Goal: Task Accomplishment & Management: Use online tool/utility

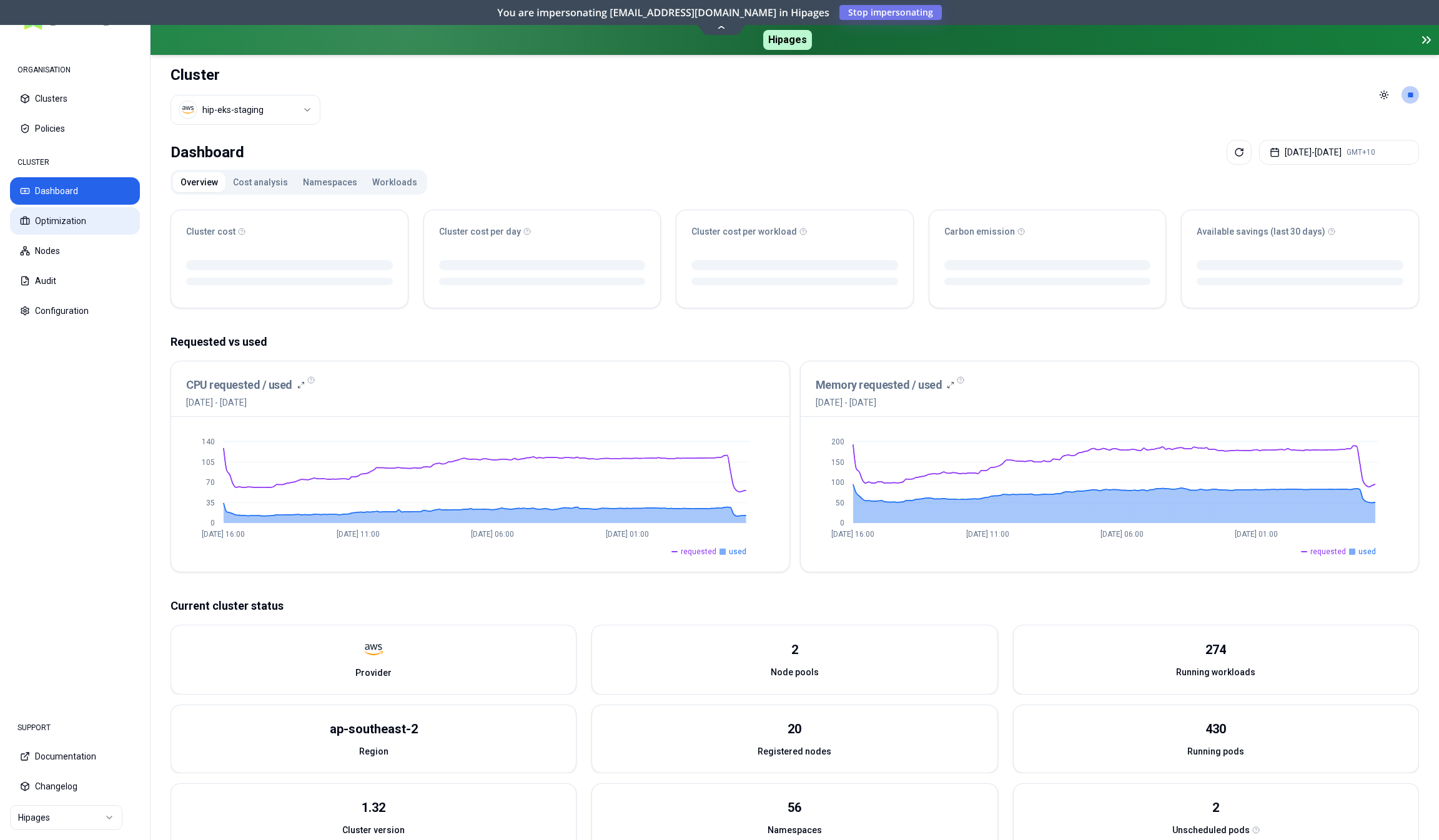
click at [52, 228] on button "Optimization" at bounding box center [75, 220] width 130 height 27
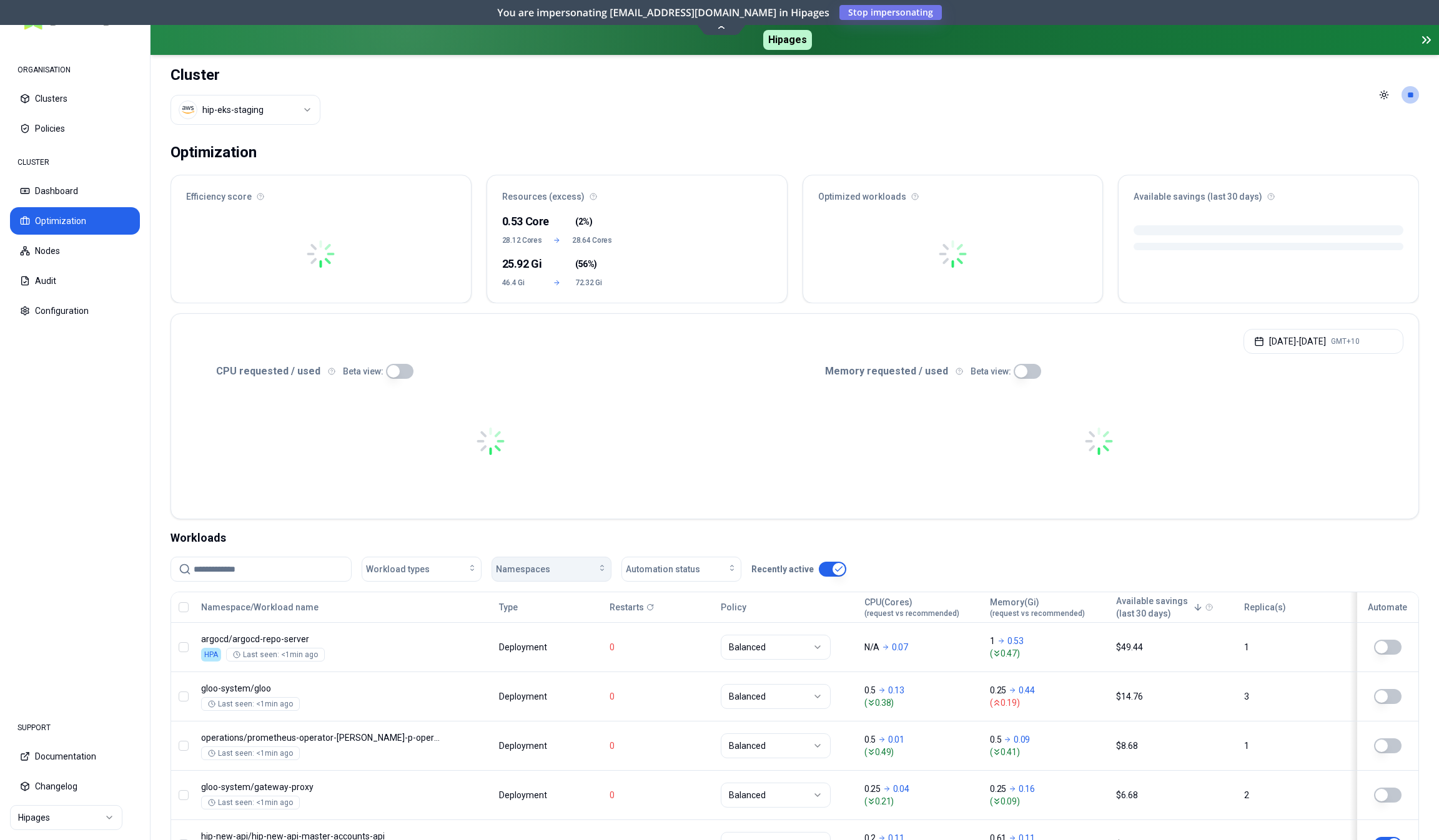
click at [537, 576] on button "Namespaces" at bounding box center [551, 569] width 120 height 25
type input "***"
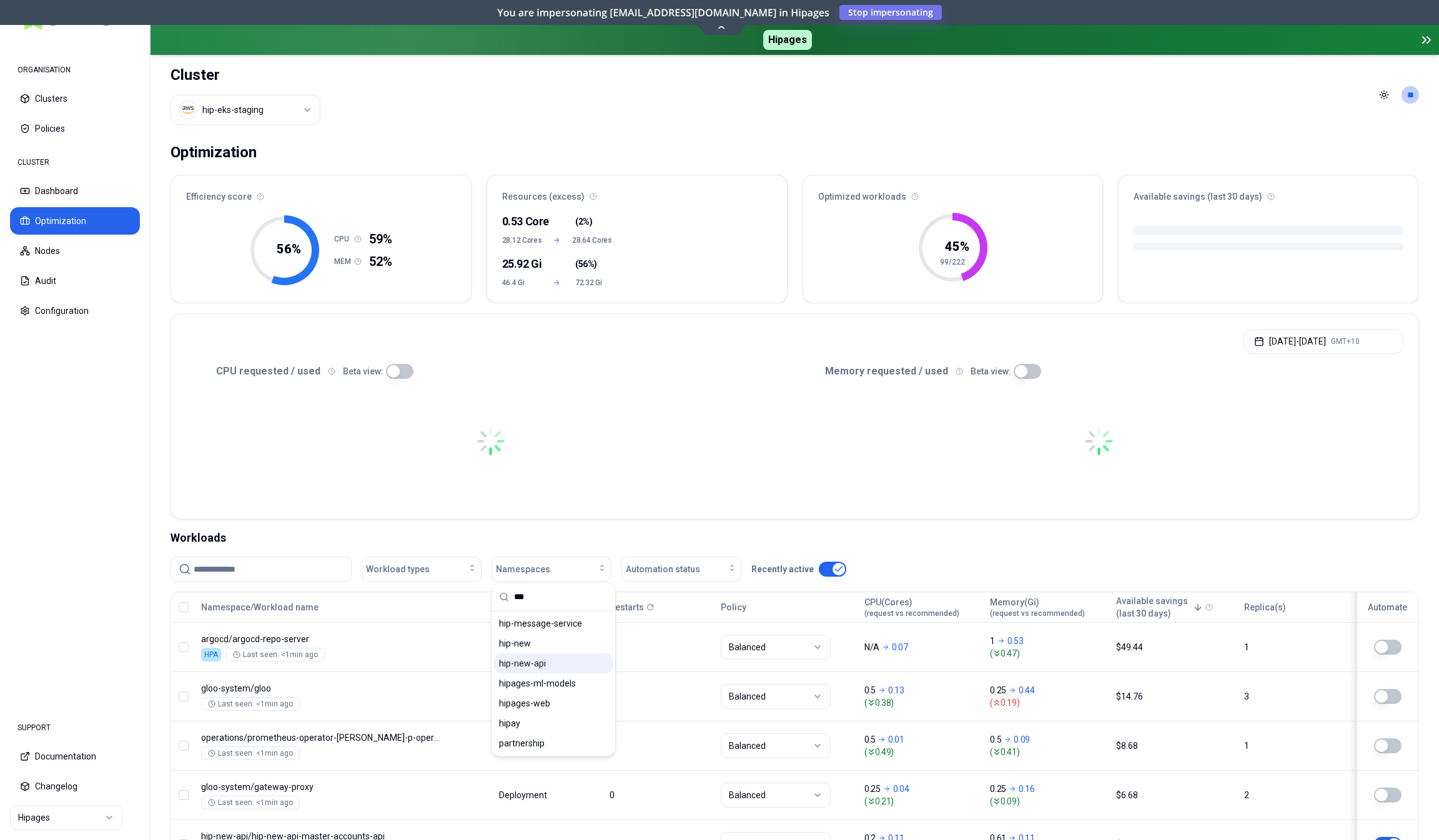
click at [524, 667] on span "hip-new-api" at bounding box center [522, 663] width 47 height 12
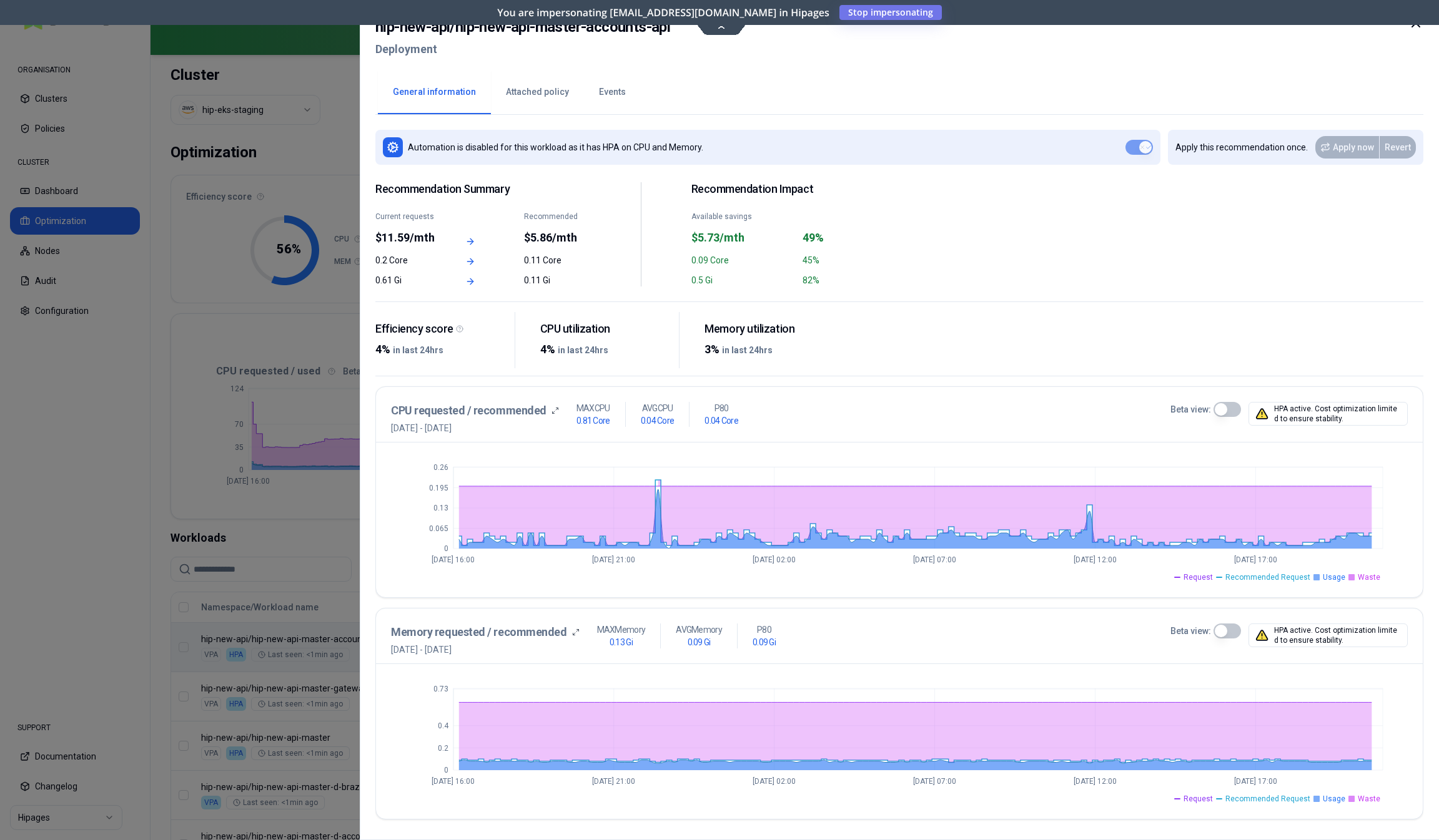
click at [1229, 407] on button "Beta view:" at bounding box center [1226, 409] width 27 height 15
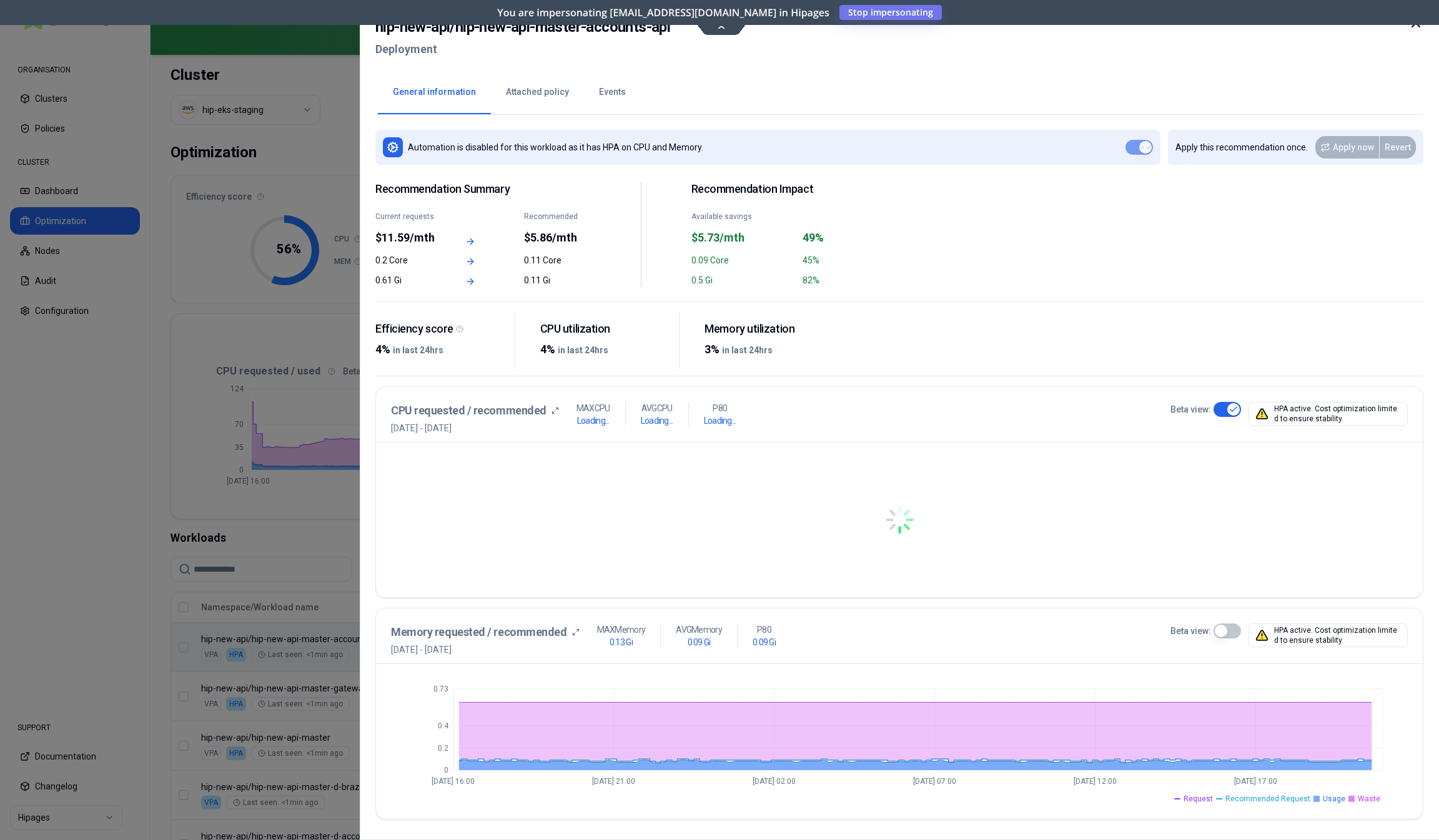
click at [1234, 626] on button "Beta view:" at bounding box center [1226, 631] width 27 height 15
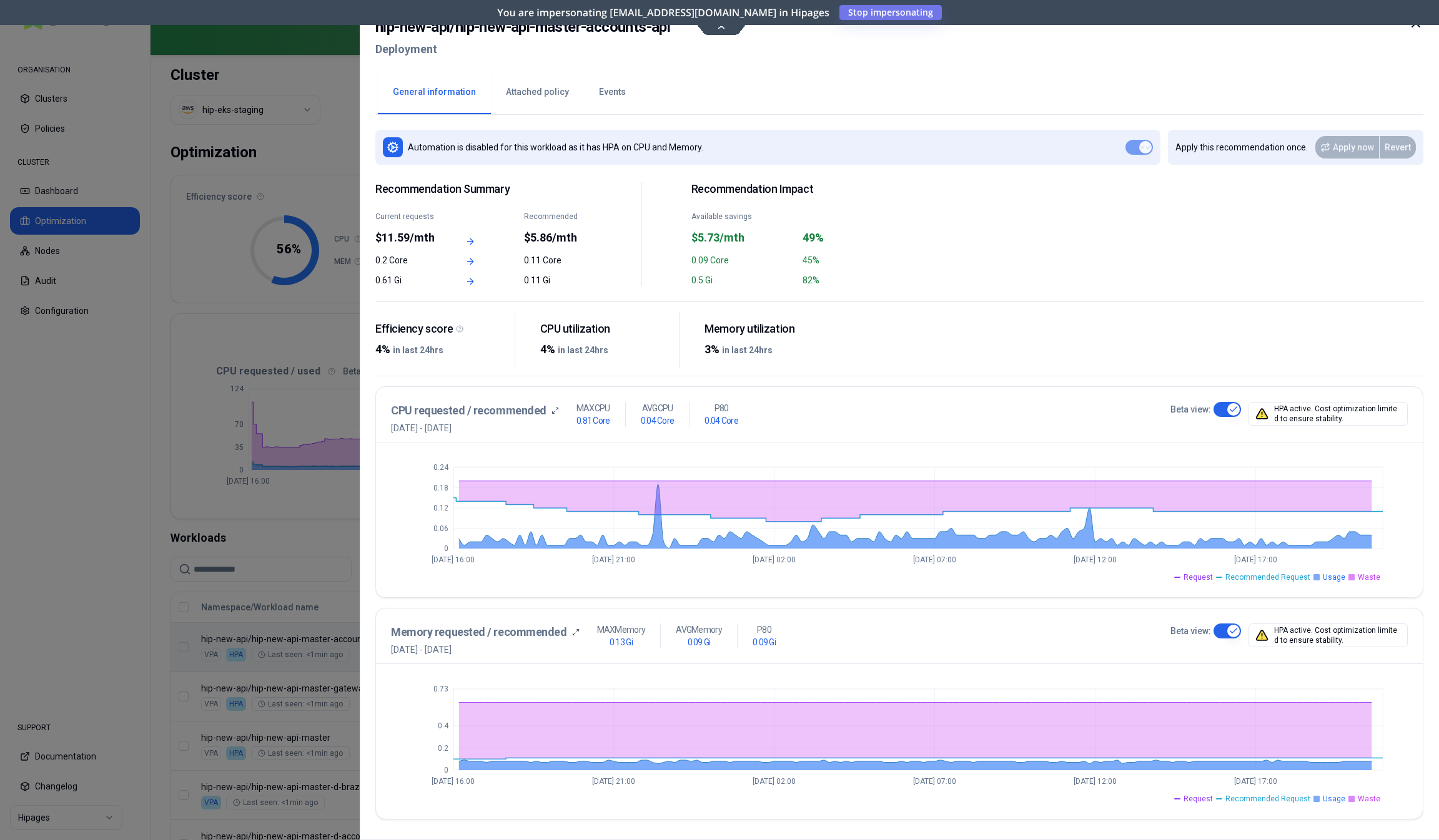
click at [616, 92] on button "Events" at bounding box center [612, 92] width 56 height 43
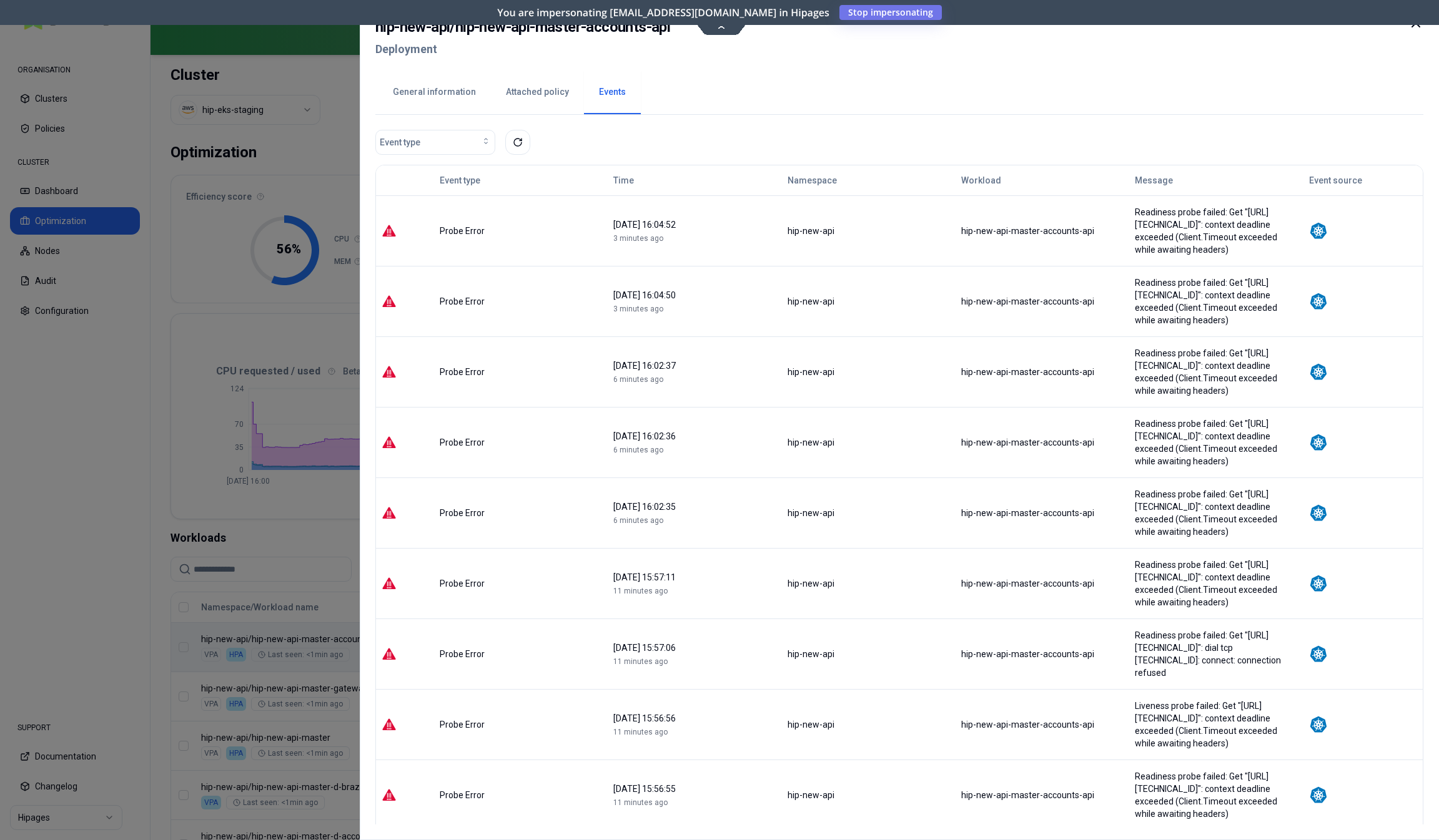
click at [1160, 210] on div "Readiness probe failed: Get "[URL][TECHNICAL_ID]": context deadline exceeded (C…" at bounding box center [1216, 230] width 163 height 50
click at [1164, 231] on div "Readiness probe failed: Get "[URL][TECHNICAL_ID]": context deadline exceeded (C…" at bounding box center [1216, 230] width 163 height 50
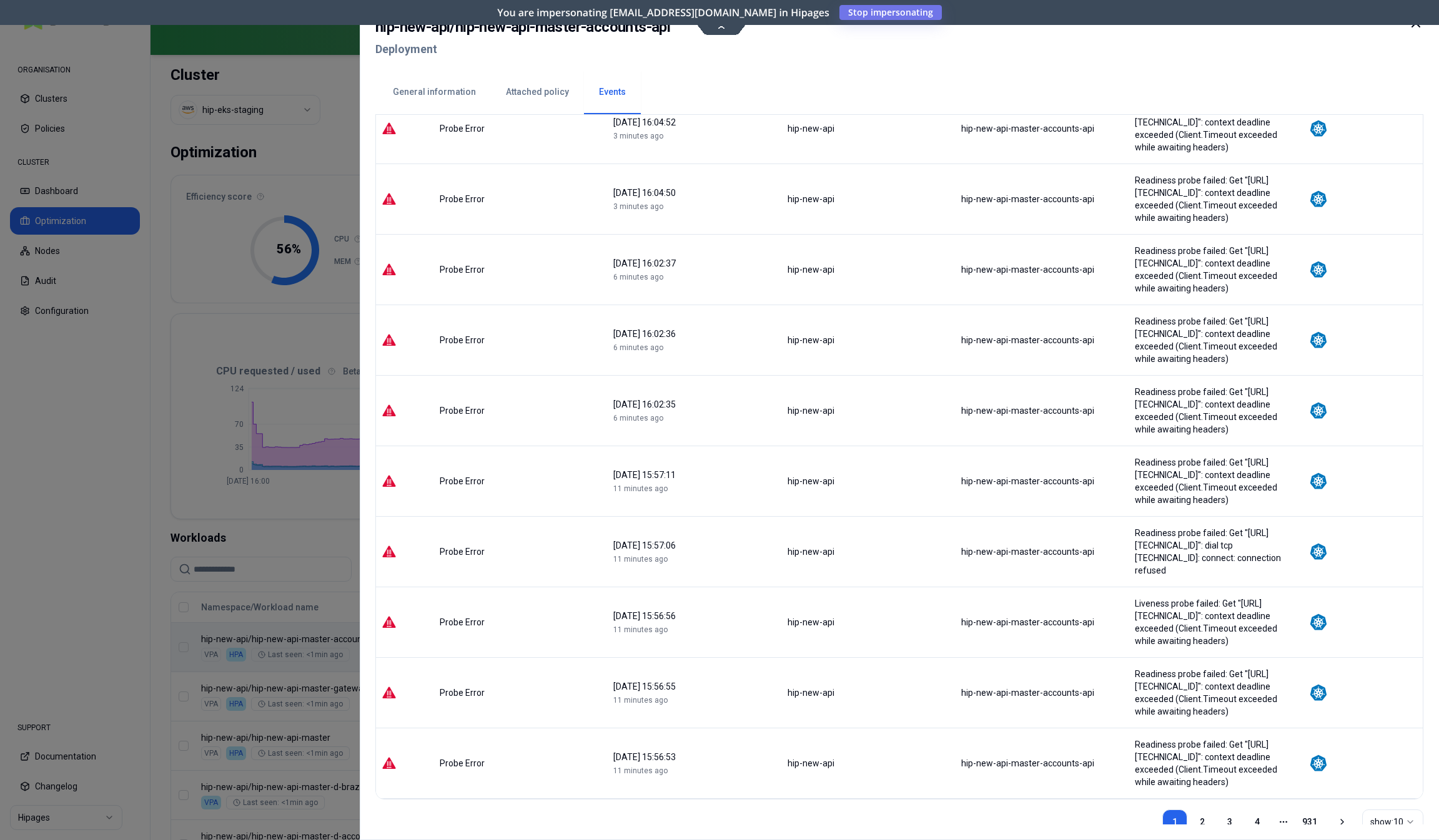
scroll to position [106, 0]
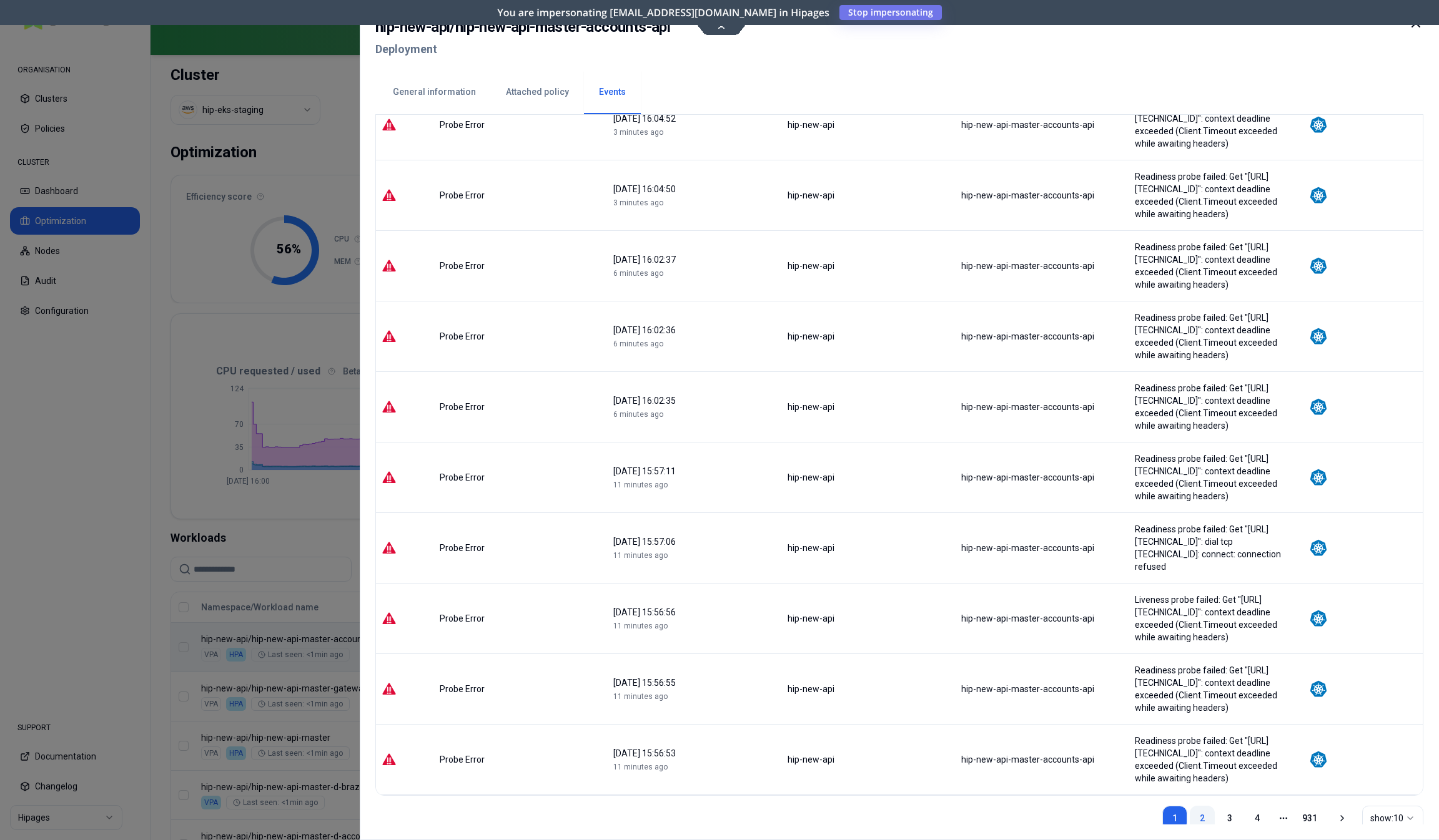
click at [1209, 806] on link "2" at bounding box center [1202, 818] width 25 height 25
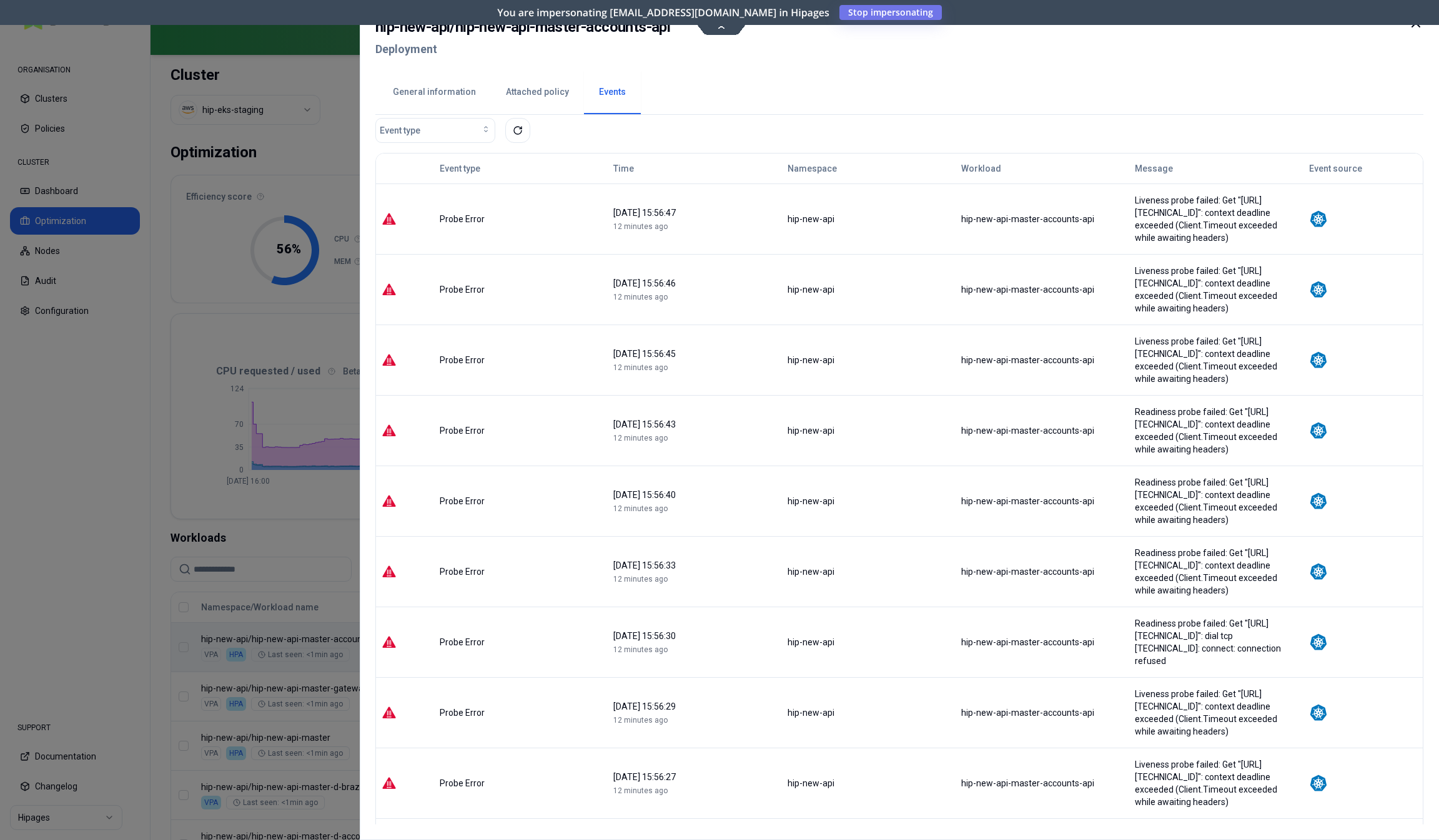
scroll to position [0, 0]
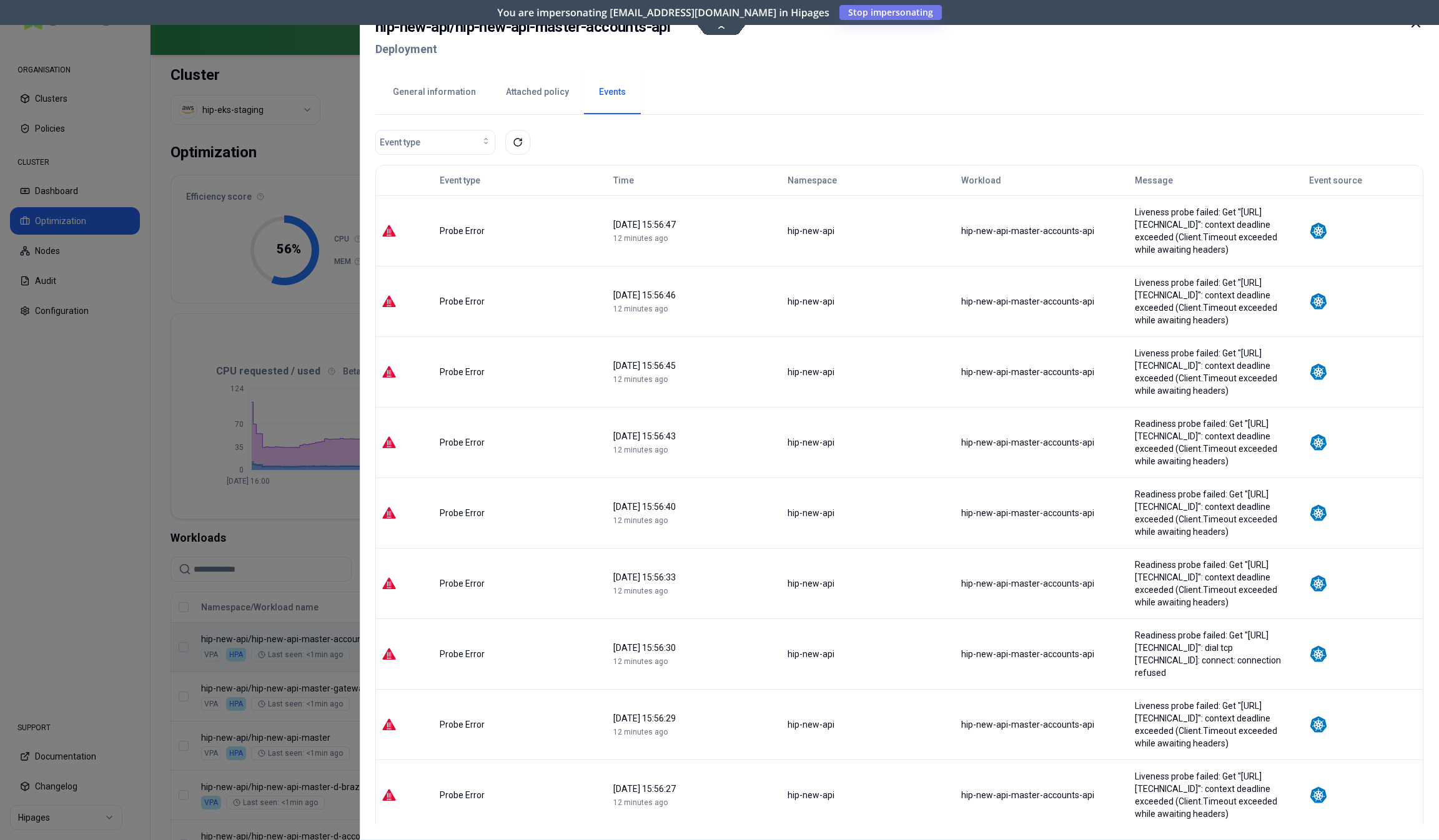
click at [719, 29] on div "hip-new-api / hip-new-api-master-accounts-api Deployment" at bounding box center [899, 42] width 1047 height 53
click at [727, 24] on div "hip-new-api / hip-new-api-master-accounts-api Deployment" at bounding box center [899, 42] width 1047 height 53
click at [724, 29] on div "hip-new-api / hip-new-api-master-accounts-api Deployment" at bounding box center [899, 42] width 1047 height 53
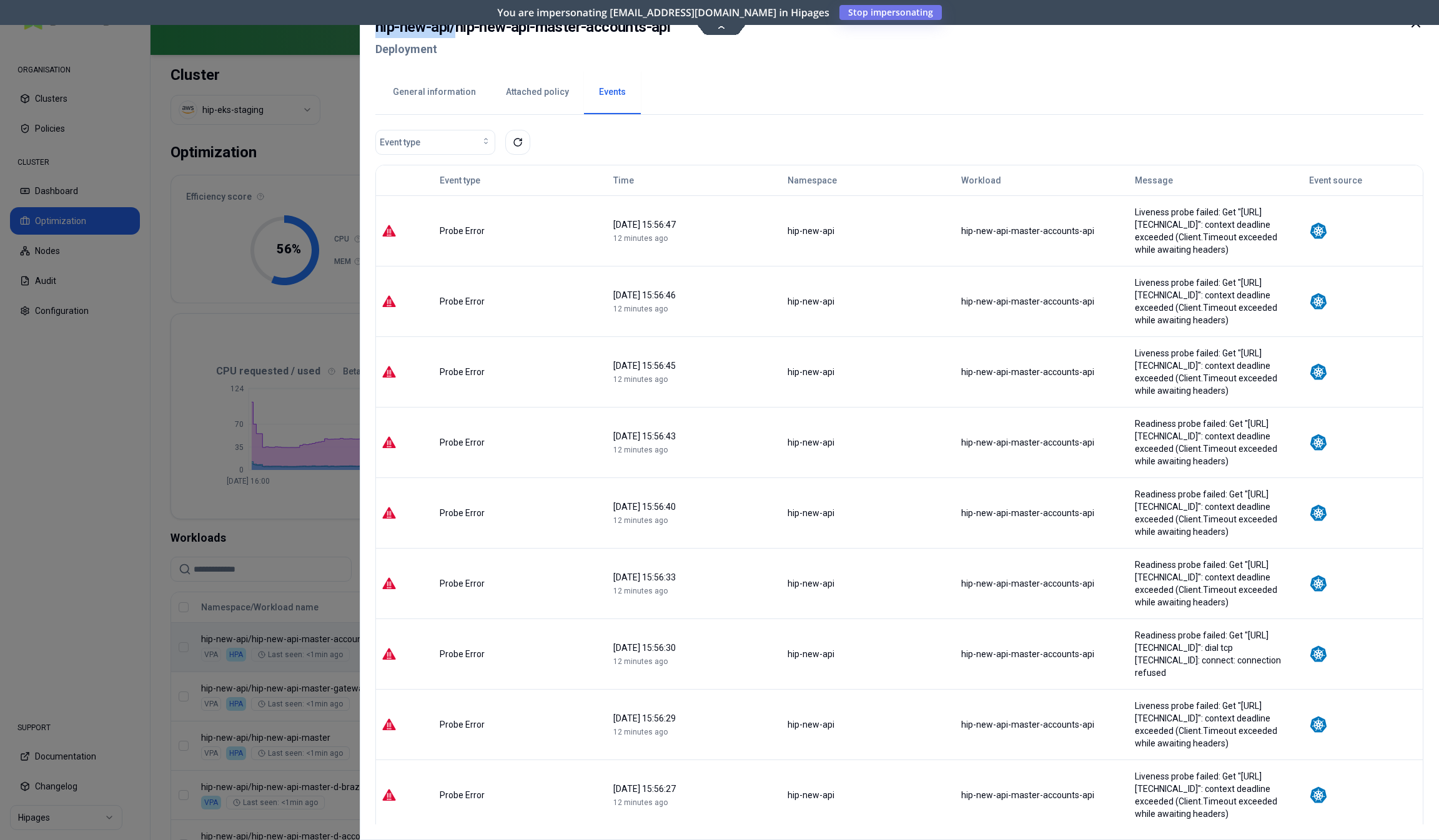
click at [724, 29] on div "hip-new-api / hip-new-api-master-accounts-api Deployment" at bounding box center [899, 42] width 1047 height 53
click at [700, 62] on div "hip-new-api / hip-new-api-master-accounts-api Deployment" at bounding box center [899, 42] width 1047 height 53
click at [459, 92] on button "General information" at bounding box center [434, 92] width 113 height 43
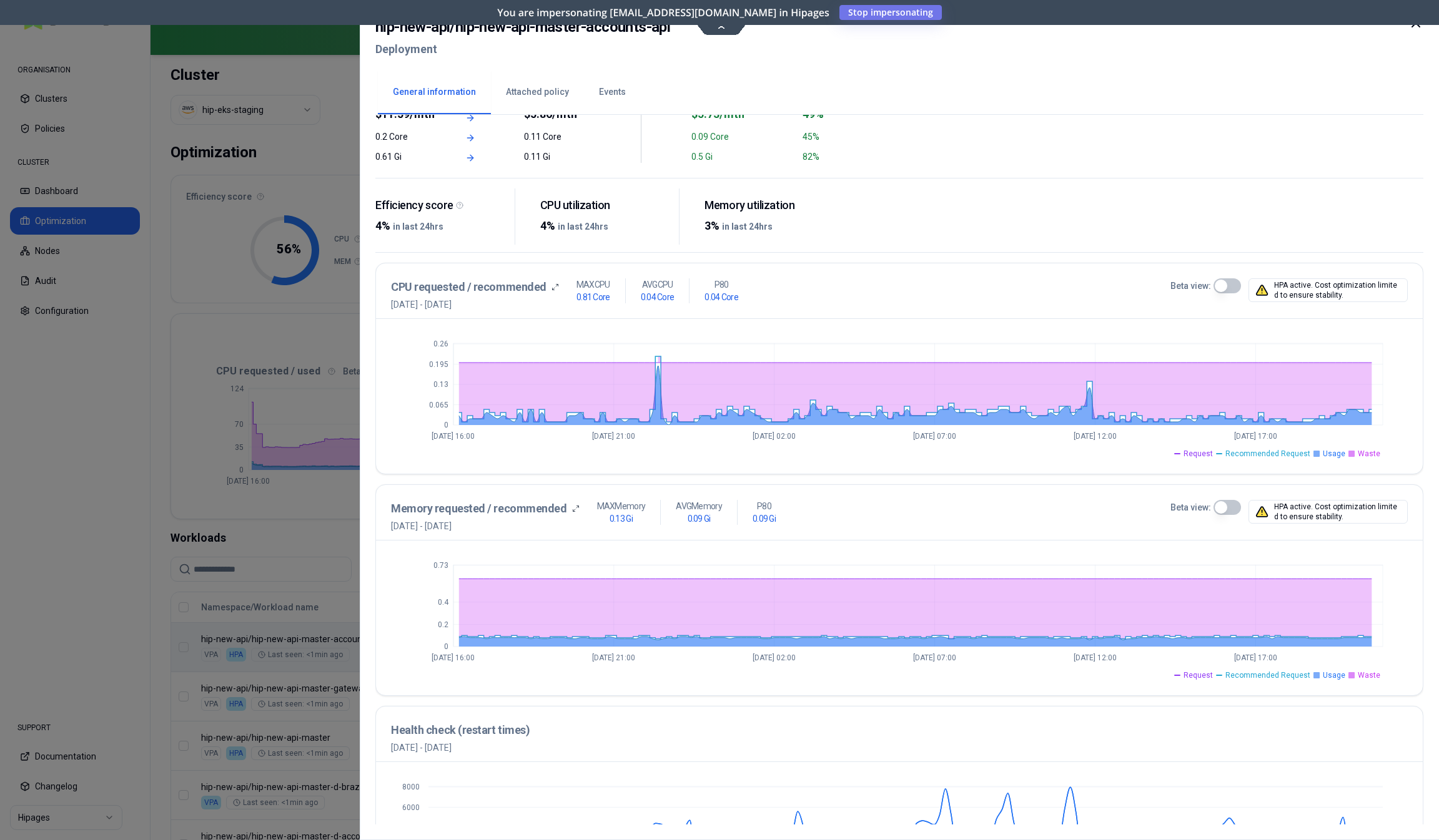
scroll to position [125, 0]
click at [1232, 285] on button "Beta view:" at bounding box center [1226, 285] width 27 height 15
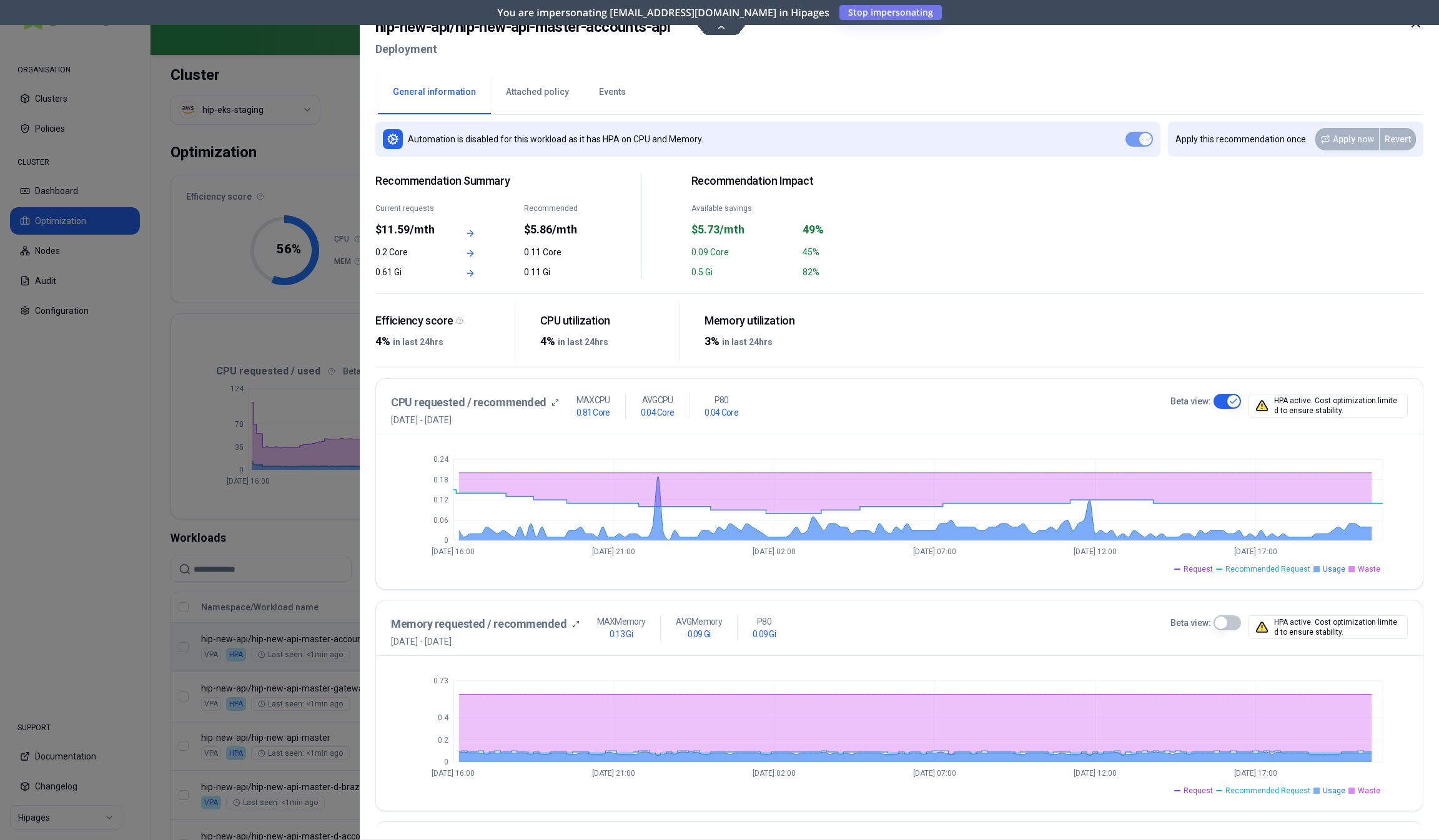
scroll to position [0, 0]
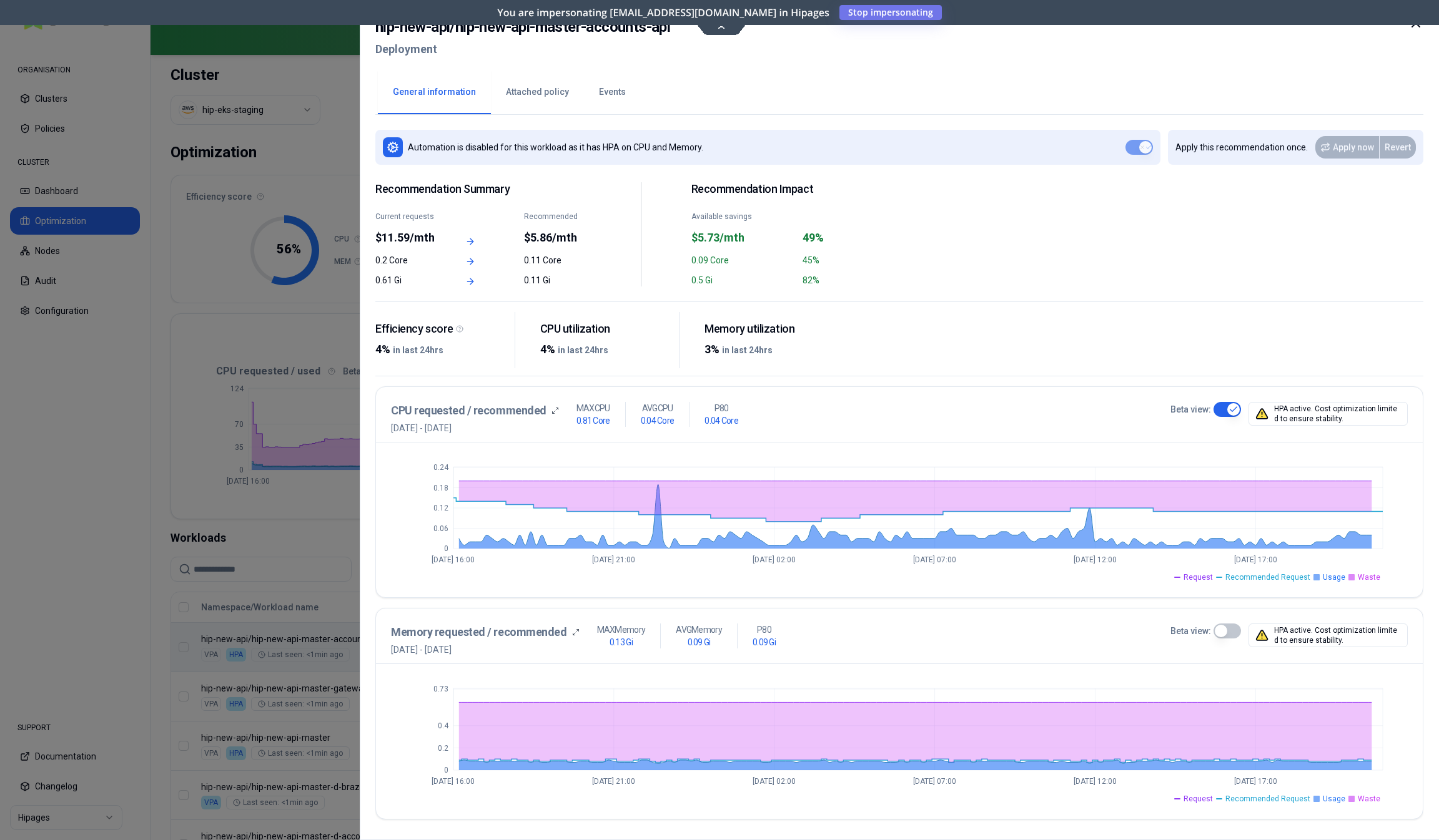
type button "on"
click at [384, 25] on h2 "hip-new-api / hip-new-api-master-accounts-api" at bounding box center [522, 27] width 295 height 23
drag, startPoint x: 384, startPoint y: 25, endPoint x: 430, endPoint y: 25, distance: 46.0
click at [430, 25] on h2 "hip-new-api / hip-new-api-master-accounts-api" at bounding box center [522, 27] width 295 height 23
copy h2 "hip-new-api"
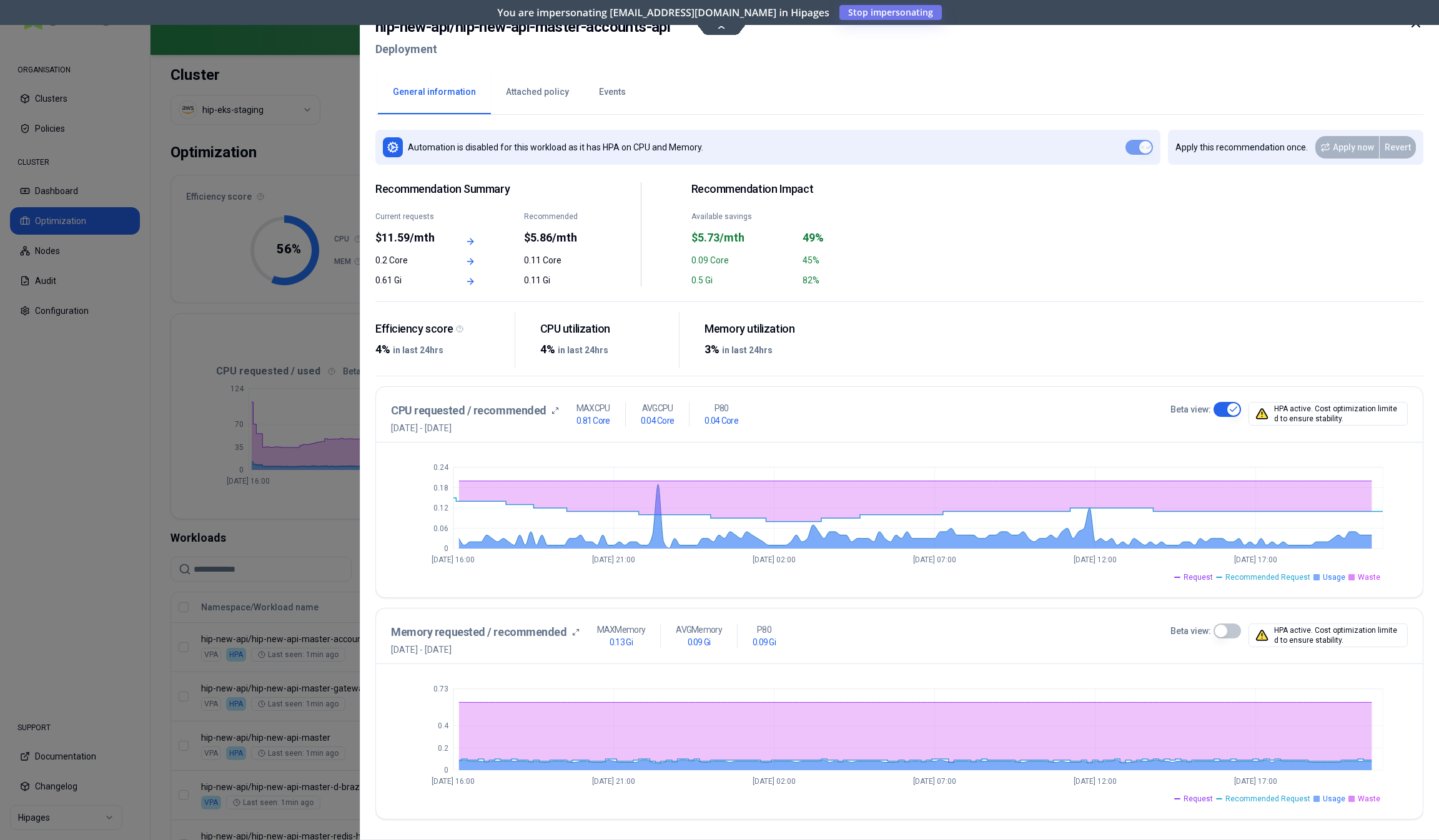
click at [467, 31] on h2 "hip-new-api / hip-new-api-master-accounts-api" at bounding box center [522, 27] width 295 height 23
drag, startPoint x: 467, startPoint y: 31, endPoint x: 656, endPoint y: 30, distance: 189.0
click at [656, 30] on h2 "hip-new-api / hip-new-api-master-accounts-api" at bounding box center [522, 27] width 295 height 23
copy h2 "hip-new-api-master-accounts-api"
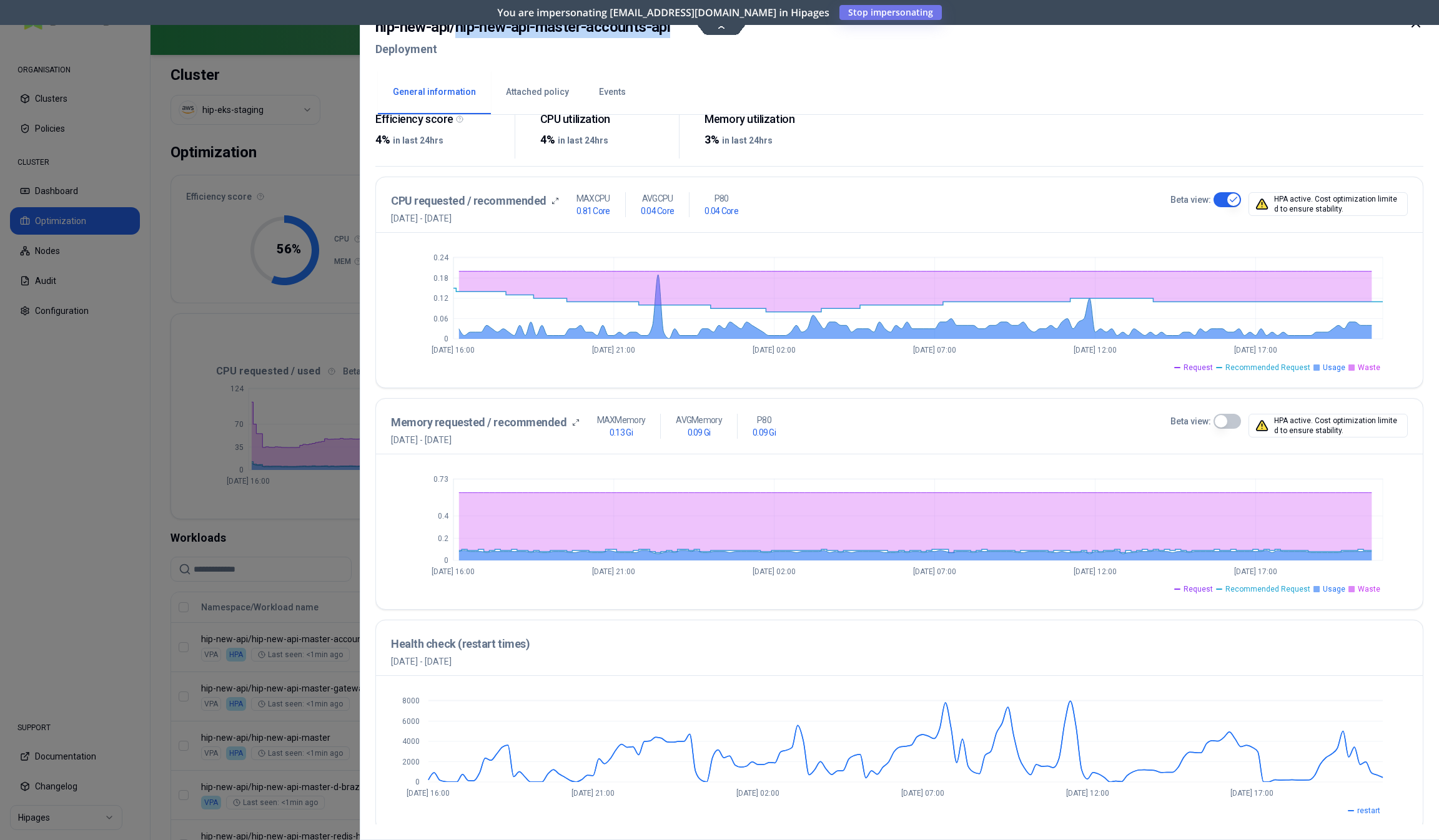
scroll to position [214, 0]
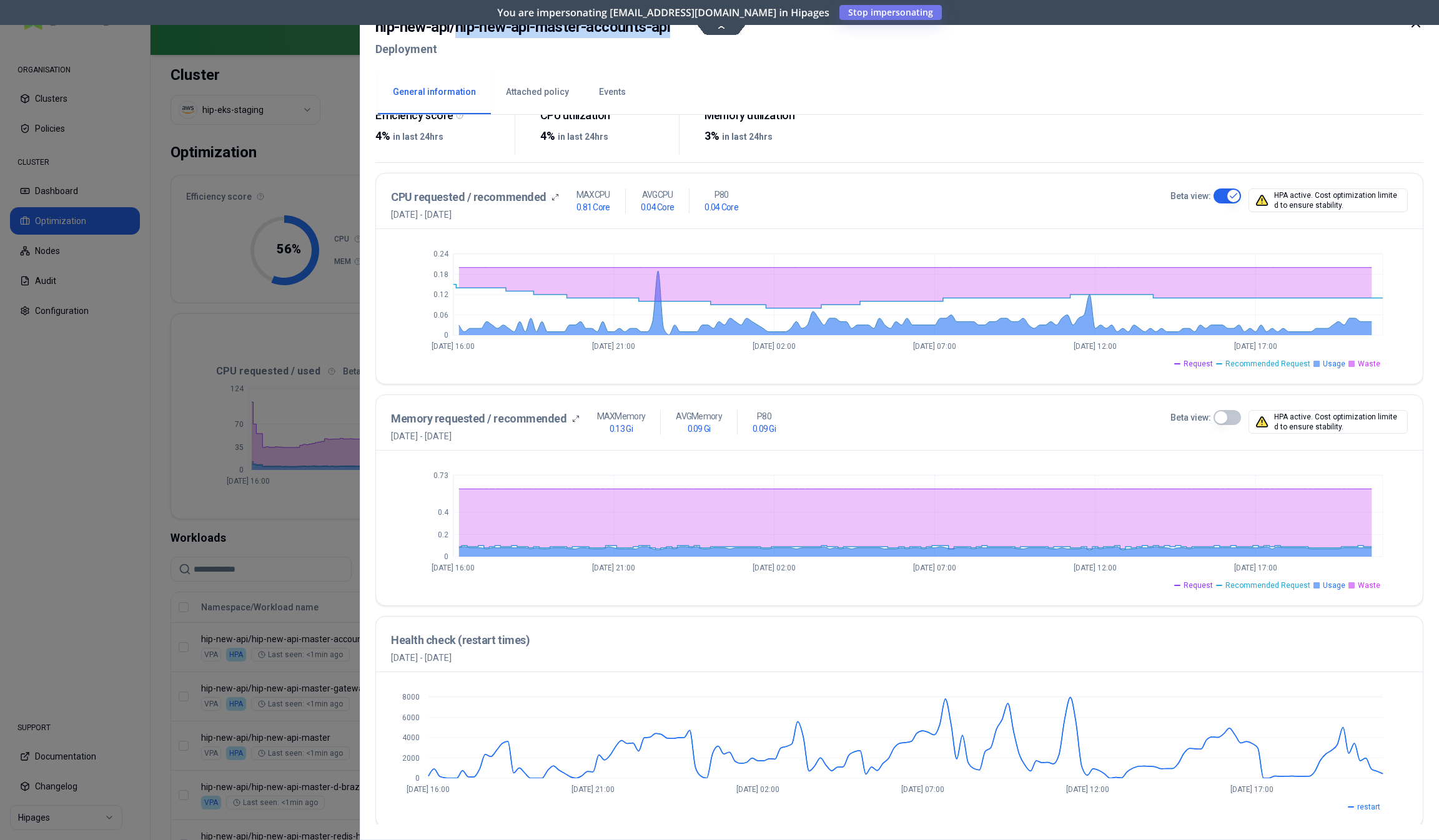
click at [328, 556] on div at bounding box center [719, 420] width 1439 height 840
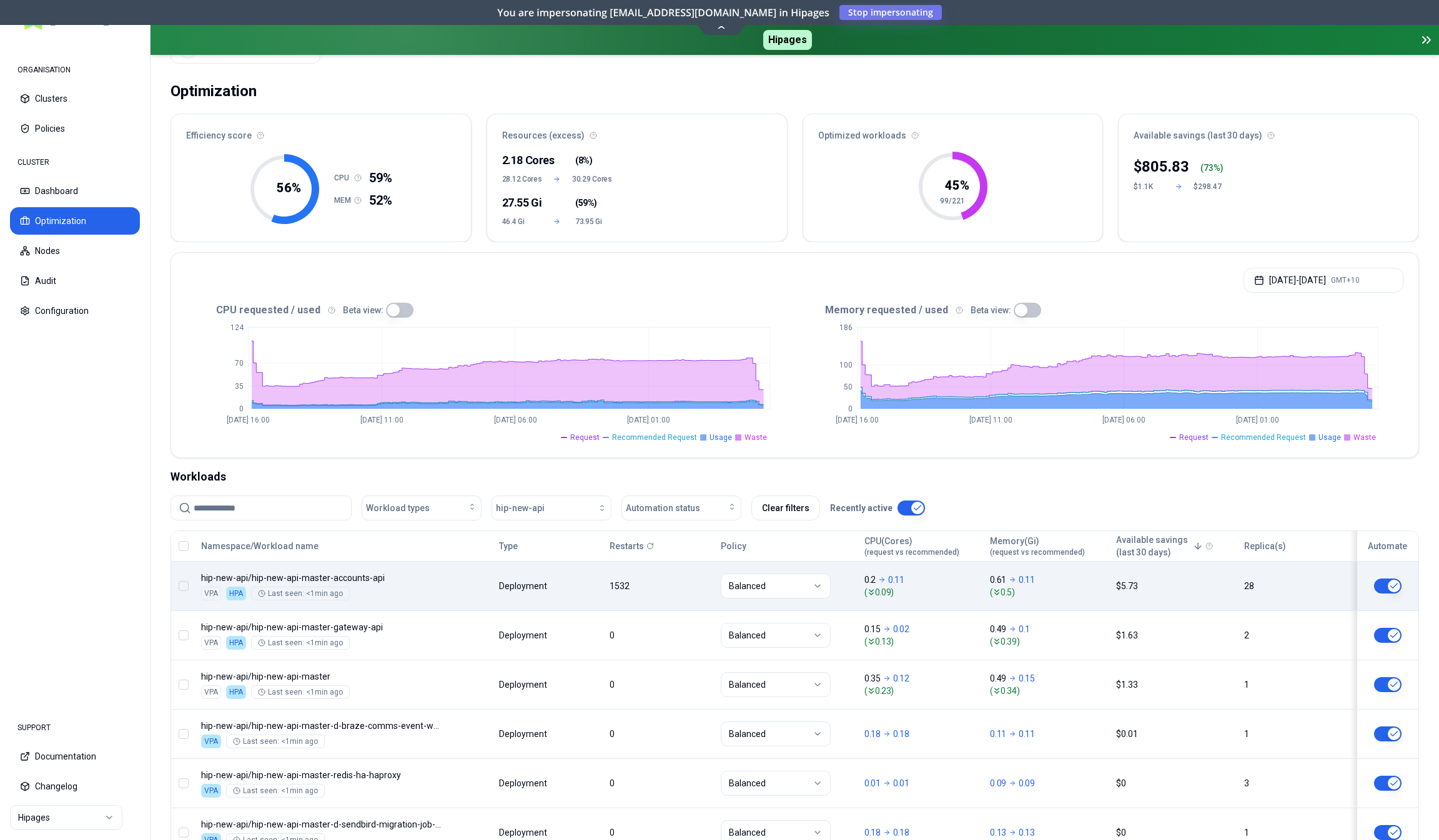
scroll to position [62, 0]
